Goal: Find contact information: Find contact information

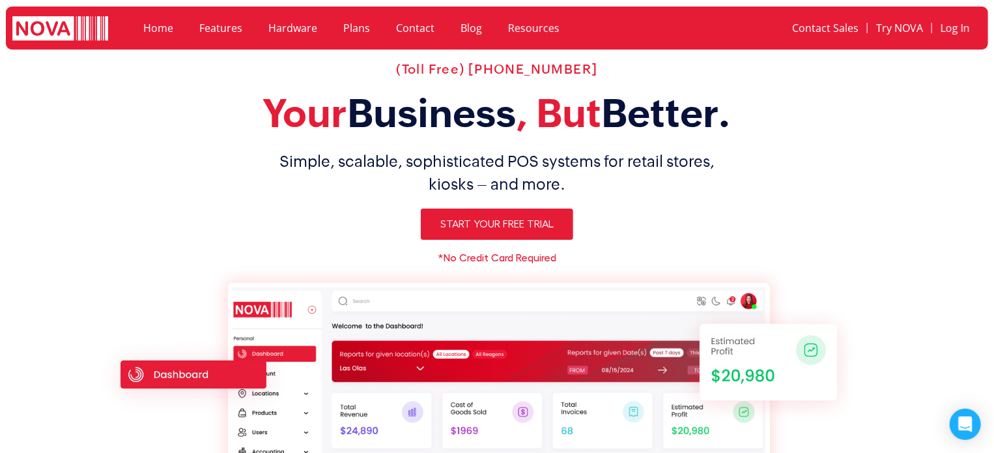
click at [405, 31] on link "Contact" at bounding box center [415, 28] width 64 height 30
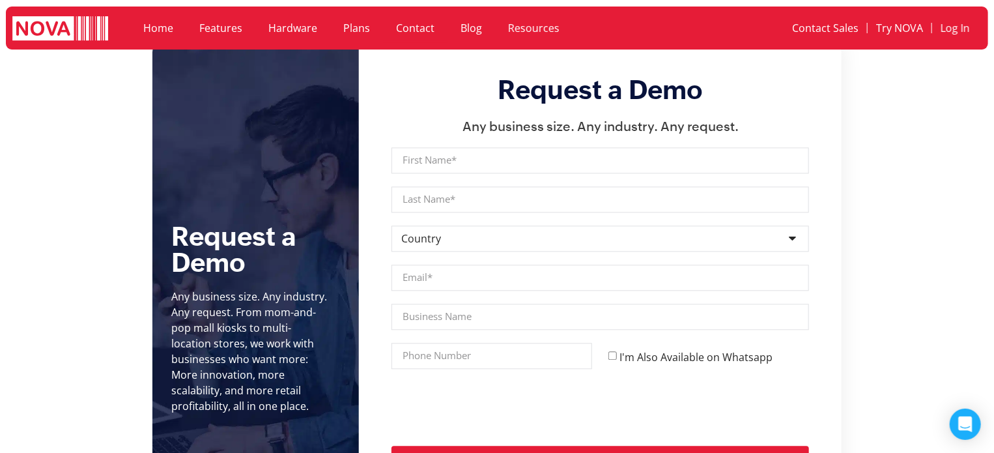
scroll to position [1368, 0]
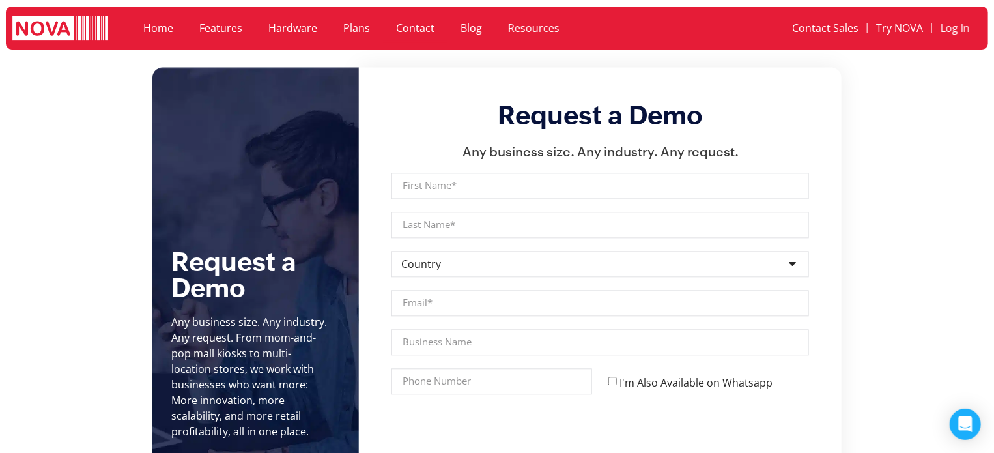
click at [950, 231] on section "Request a Demo Any business size. Any industry. Any request. From mom-and-pop m…" at bounding box center [497, 301] width 994 height 468
click at [977, 278] on section "Request a Demo Any business size. Any industry. Any request. From mom-and-pop m…" at bounding box center [497, 301] width 994 height 468
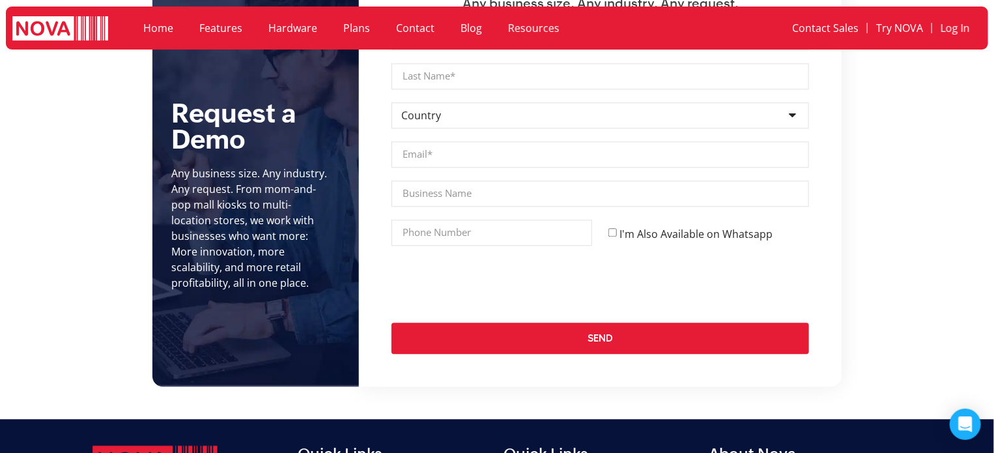
scroll to position [1498, 0]
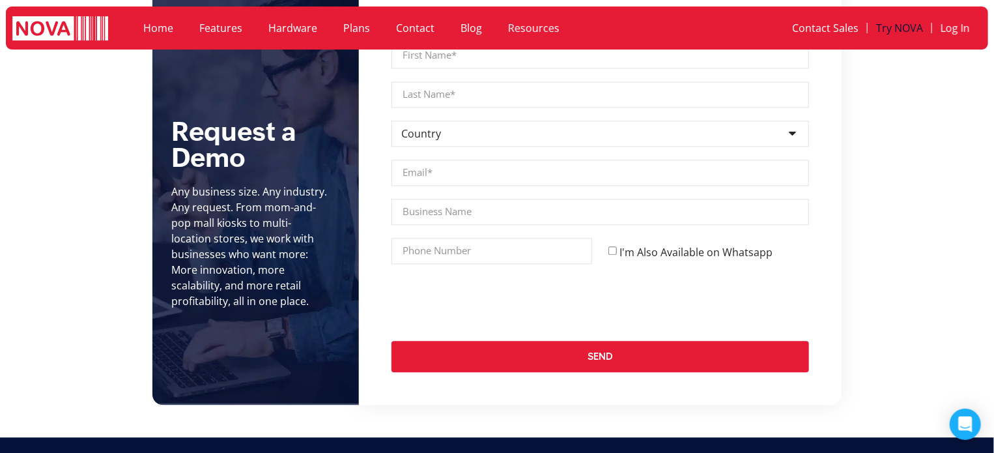
click at [906, 27] on link "Try NOVA" at bounding box center [900, 28] width 64 height 30
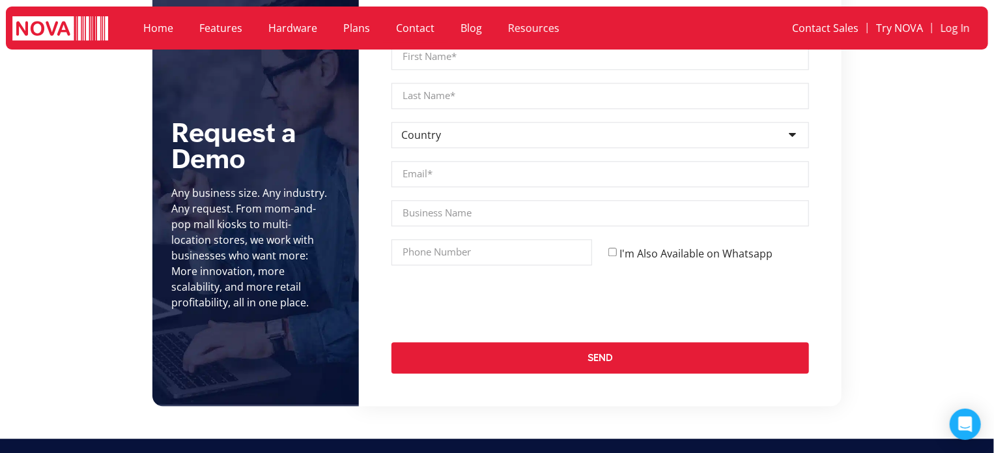
scroll to position [1498, 0]
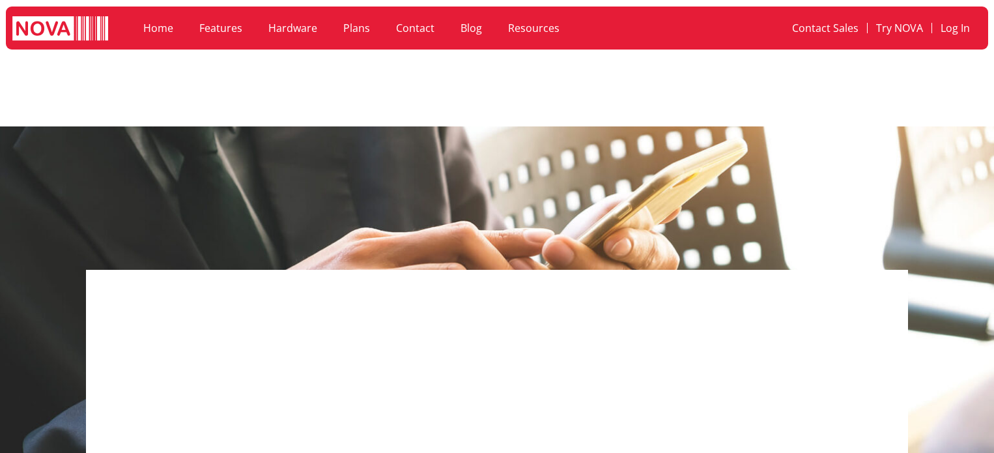
scroll to position [1498, 0]
